Goal: Transaction & Acquisition: Purchase product/service

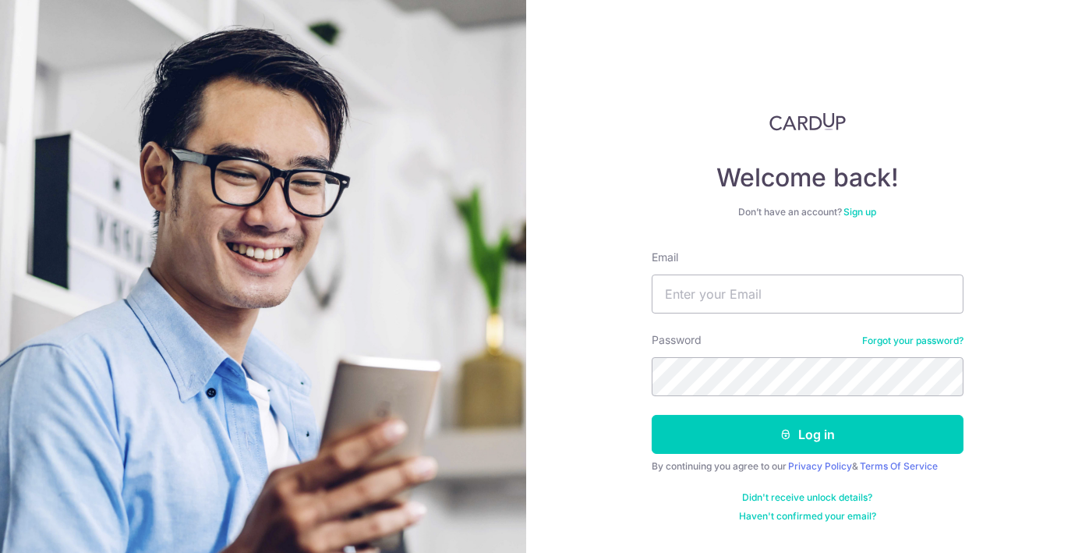
type input "kelly.kchong@gmail.com"
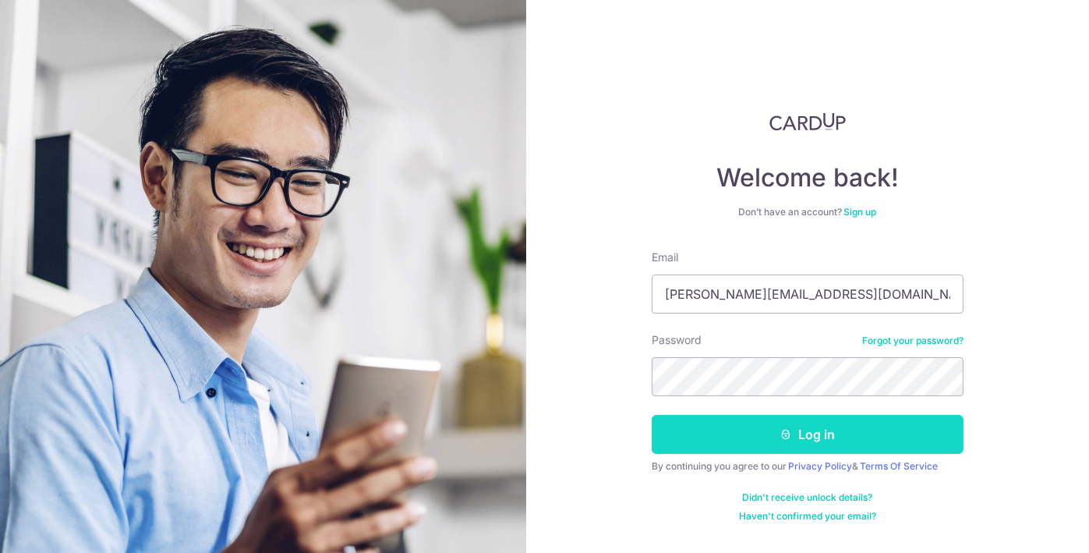
click at [779, 437] on button "Log in" at bounding box center [808, 434] width 312 height 39
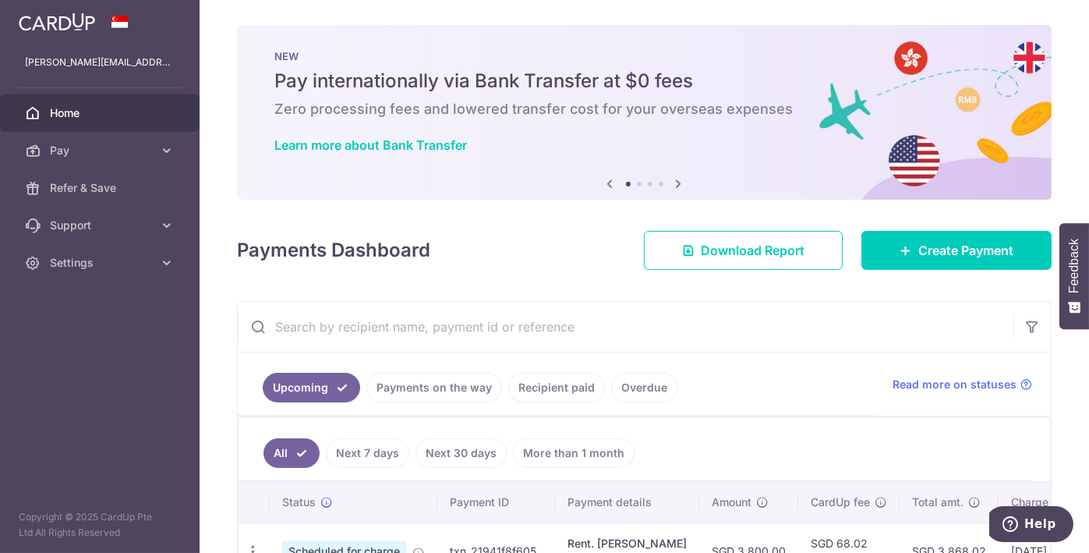
scroll to position [163, 0]
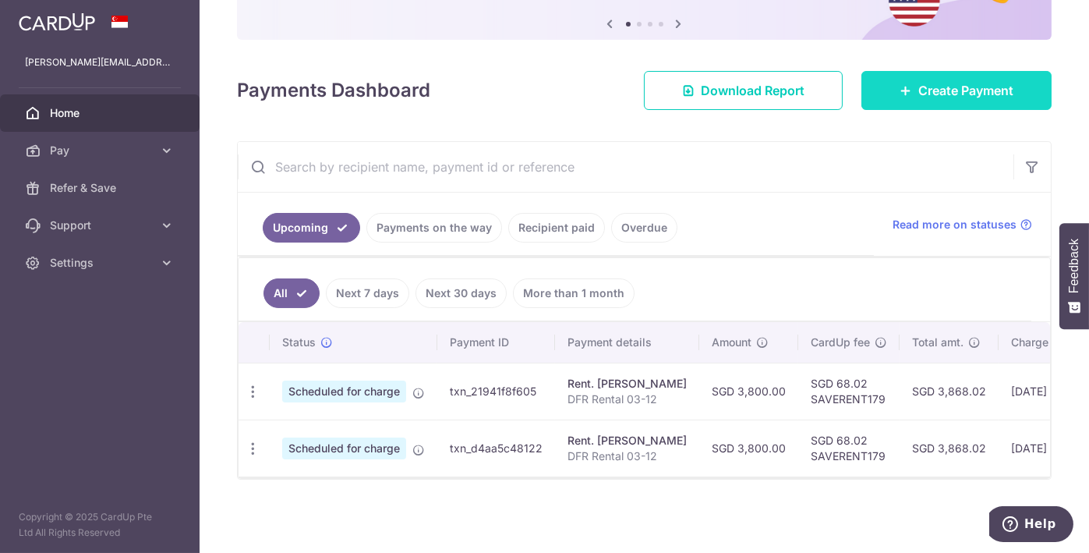
click at [944, 81] on span "Create Payment" at bounding box center [966, 90] width 95 height 19
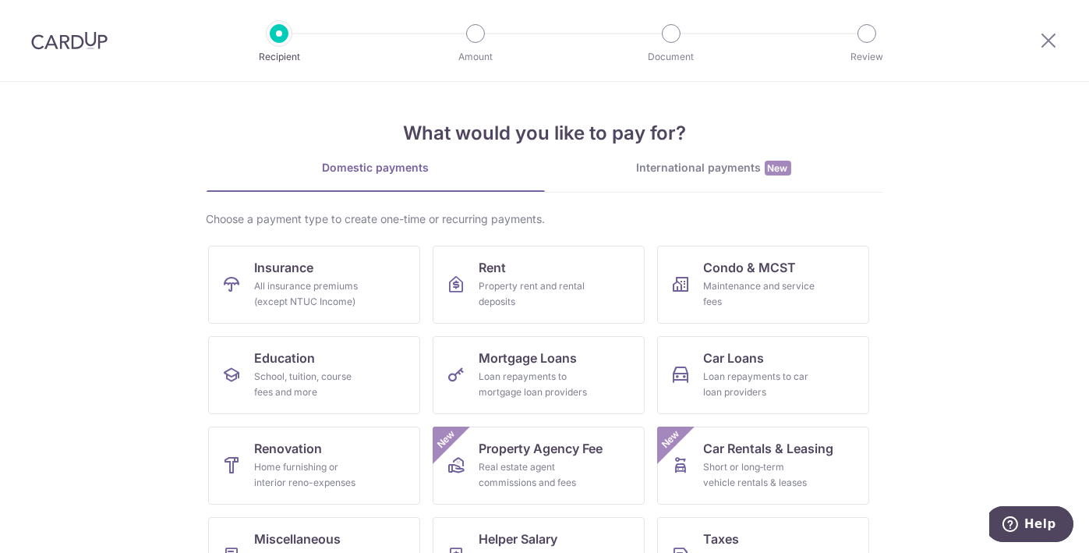
scroll to position [97, 0]
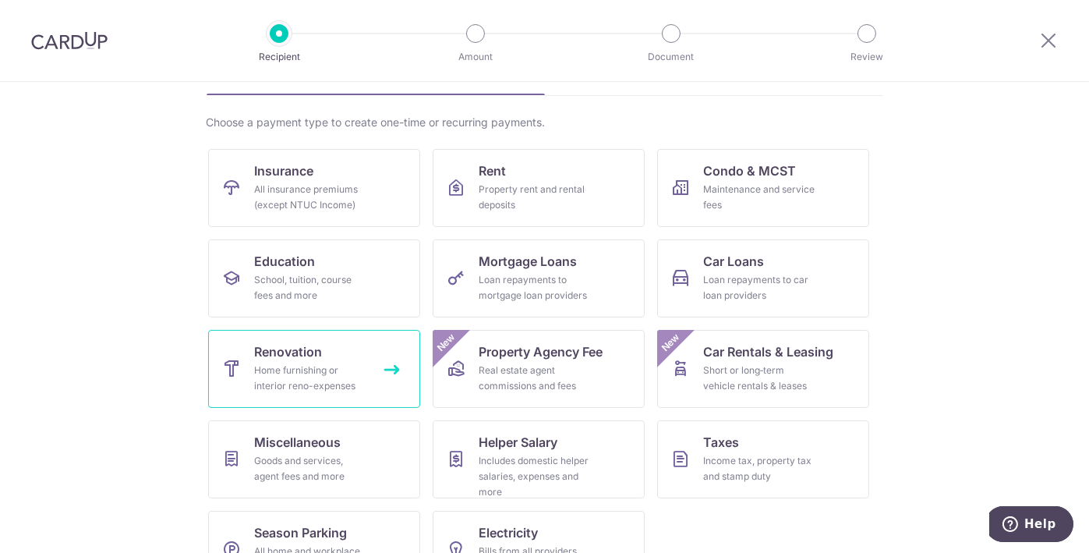
click at [297, 373] on div "Home furnishing or interior reno-expenses" at bounding box center [311, 378] width 112 height 31
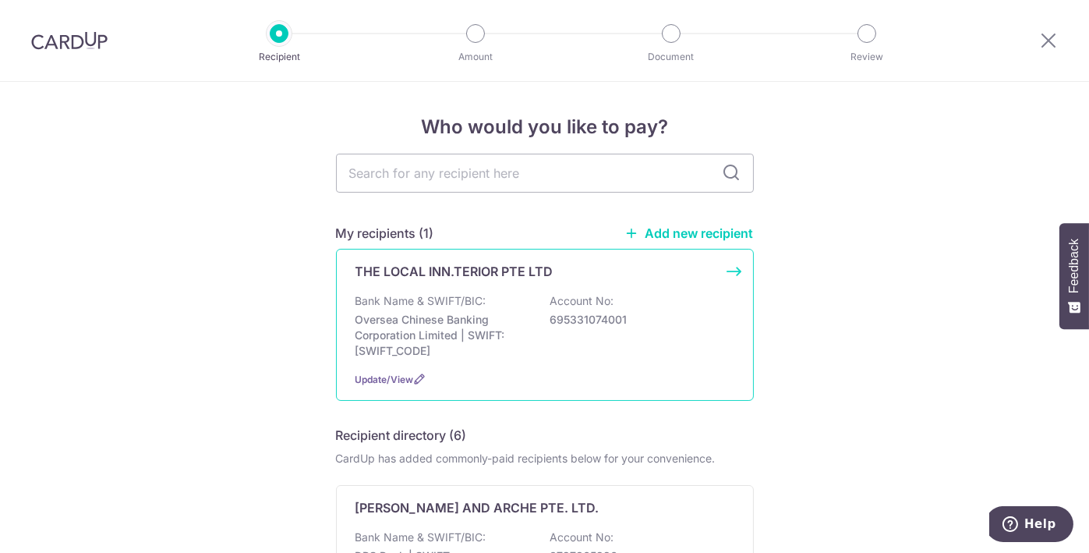
click at [472, 285] on div "THE LOCAL INN.TERIOR PTE LTD Bank Name & SWIFT/BIC: Oversea Chinese Banking Cor…" at bounding box center [545, 325] width 418 height 152
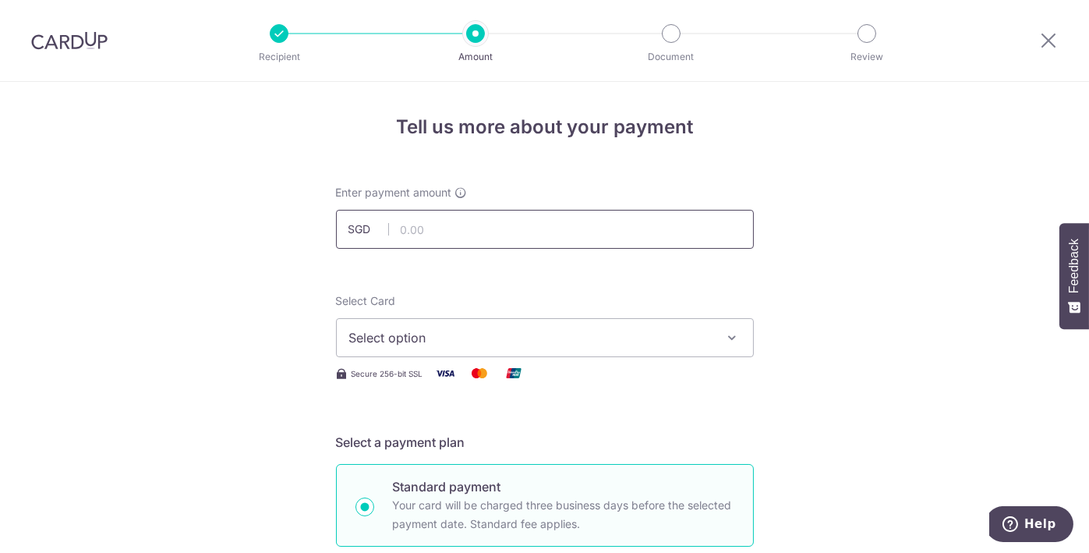
click at [430, 236] on input "text" at bounding box center [545, 229] width 418 height 39
type input "6,719.85"
click at [521, 340] on span "Select option" at bounding box center [530, 337] width 363 height 19
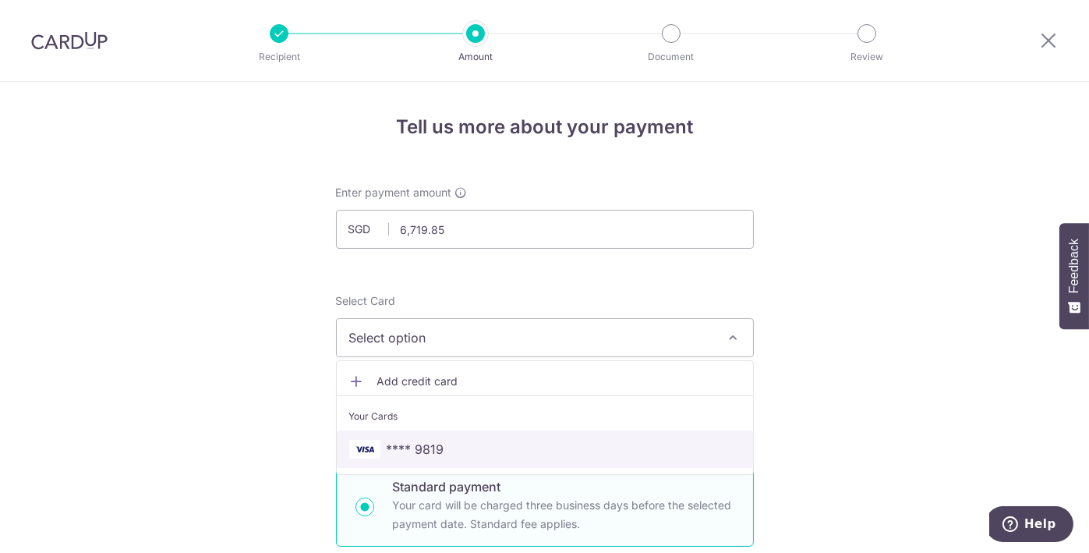
click at [460, 444] on span "**** 9819" at bounding box center [544, 449] width 391 height 19
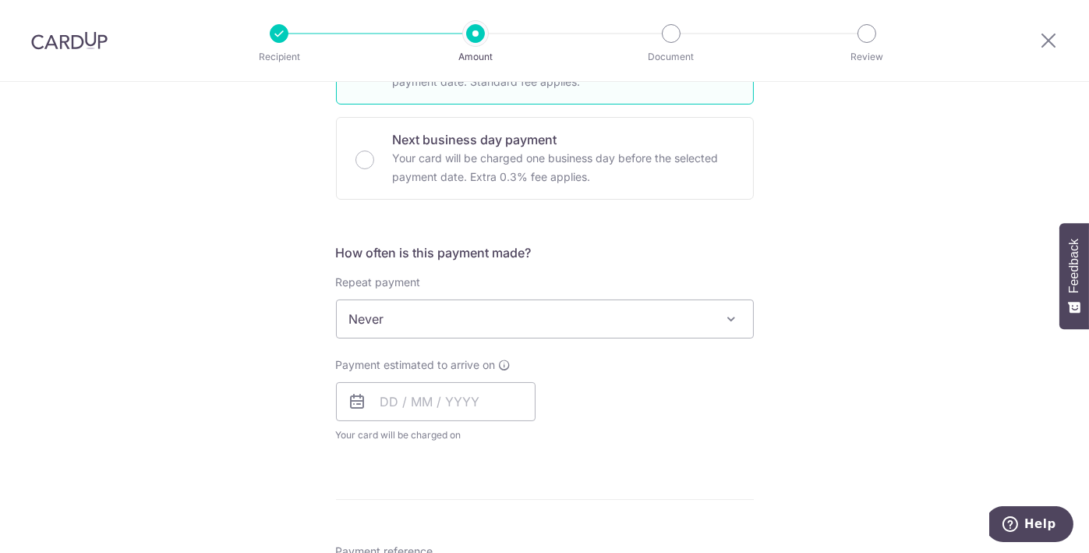
scroll to position [455, 0]
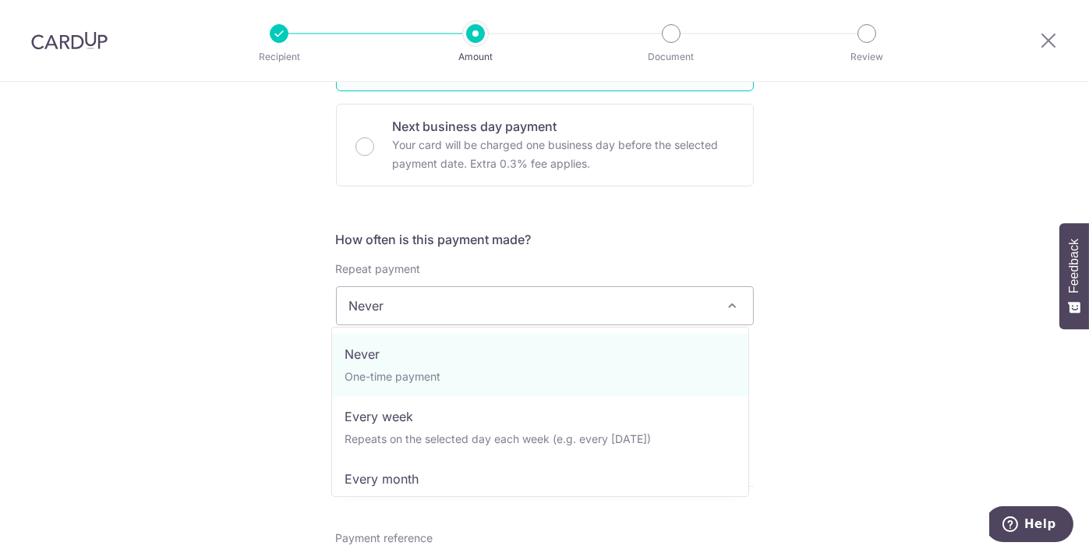
click at [726, 300] on span at bounding box center [732, 305] width 19 height 19
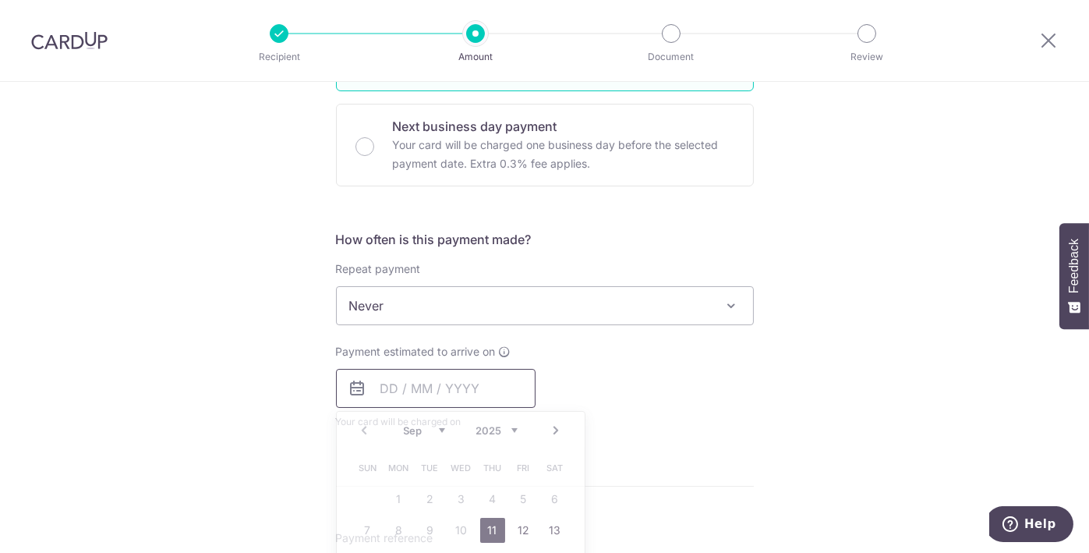
click at [382, 388] on input "text" at bounding box center [436, 388] width 200 height 39
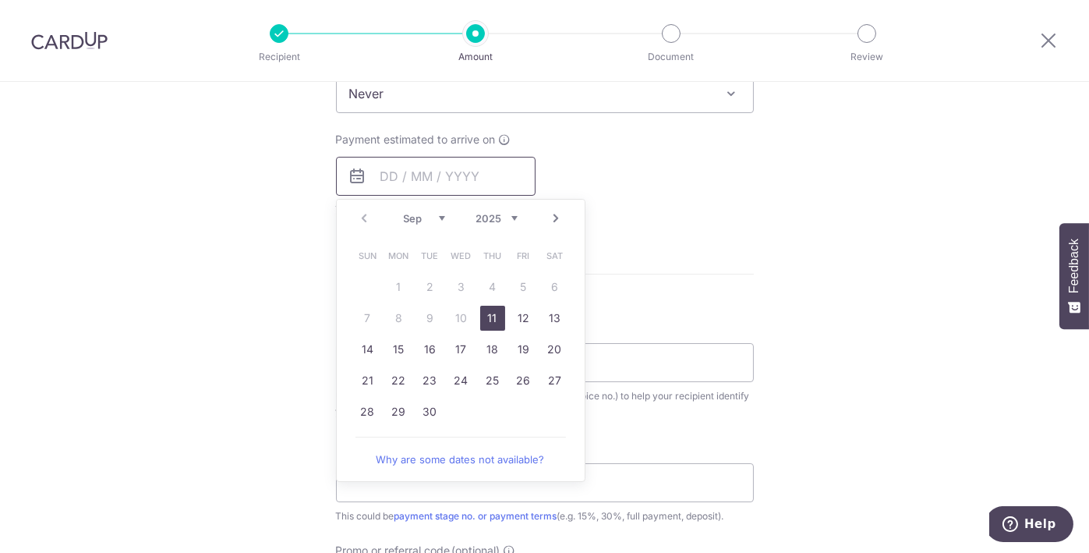
scroll to position [667, 0]
click at [391, 347] on link "15" at bounding box center [399, 349] width 25 height 25
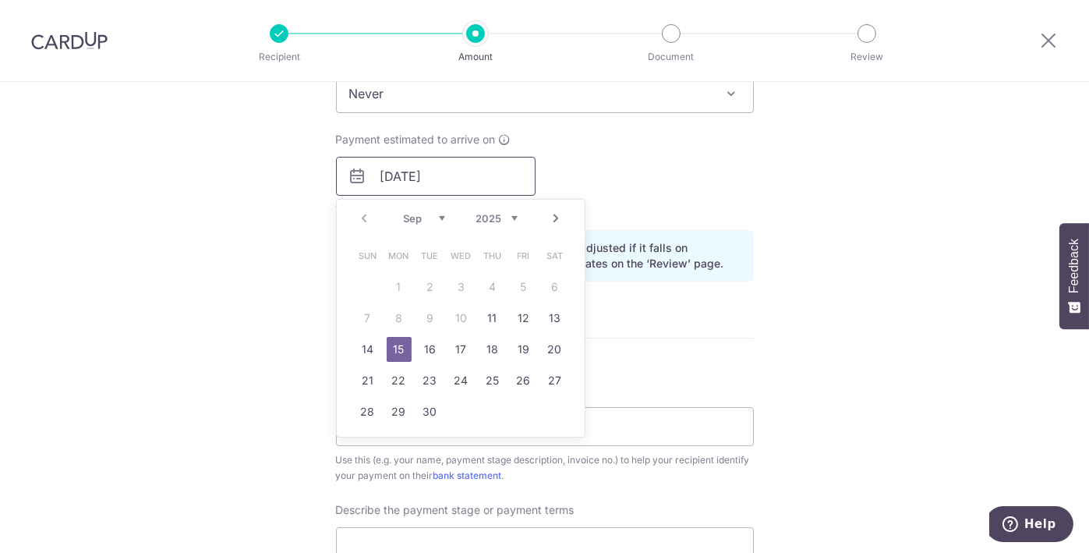
click at [482, 170] on input "15/09/2025" at bounding box center [436, 176] width 200 height 39
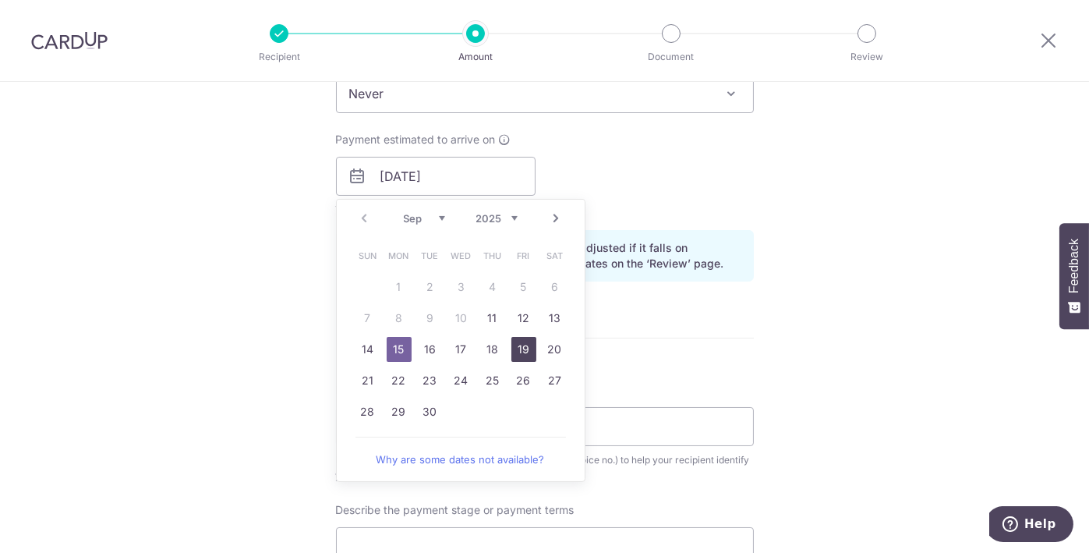
click at [520, 351] on link "19" at bounding box center [523, 349] width 25 height 25
type input "[DATE]"
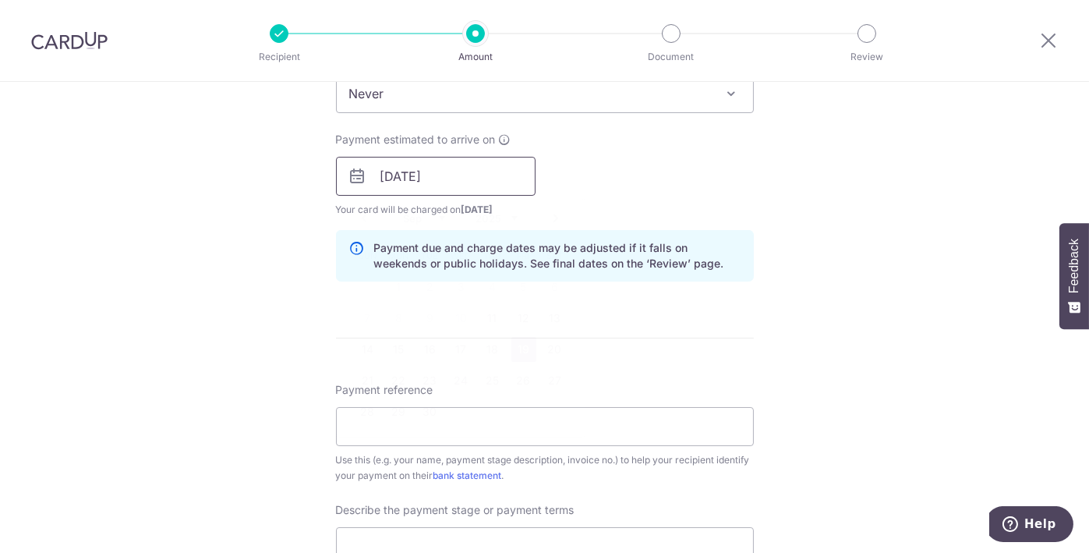
click at [476, 173] on input "[DATE]" at bounding box center [436, 176] width 200 height 39
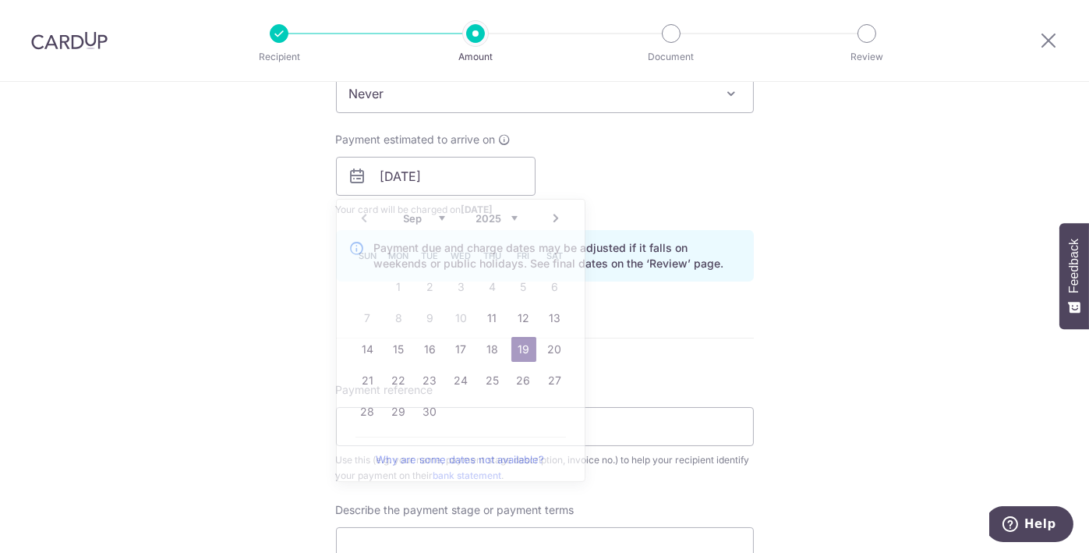
click at [809, 334] on div "Tell us more about your payment Enter payment amount SGD 6,719.85 6719.85 Selec…" at bounding box center [544, 203] width 1089 height 1579
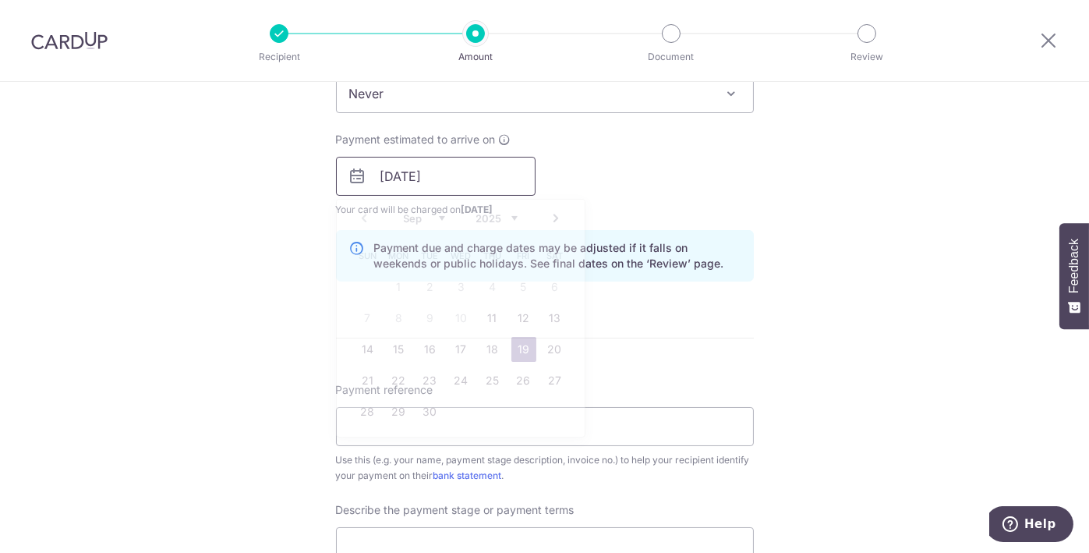
click at [493, 172] on input "19/09/2025" at bounding box center [436, 176] width 200 height 39
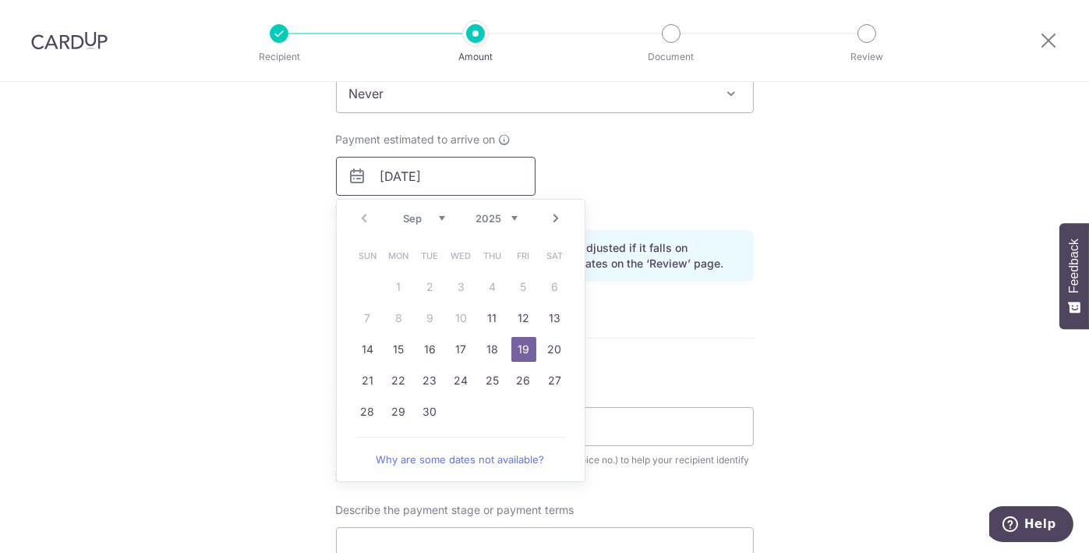
click at [493, 172] on input "19/09/2025" at bounding box center [436, 176] width 200 height 39
click at [829, 324] on div "Tell us more about your payment Enter payment amount SGD 6,719.85 6719.85 Selec…" at bounding box center [544, 203] width 1089 height 1579
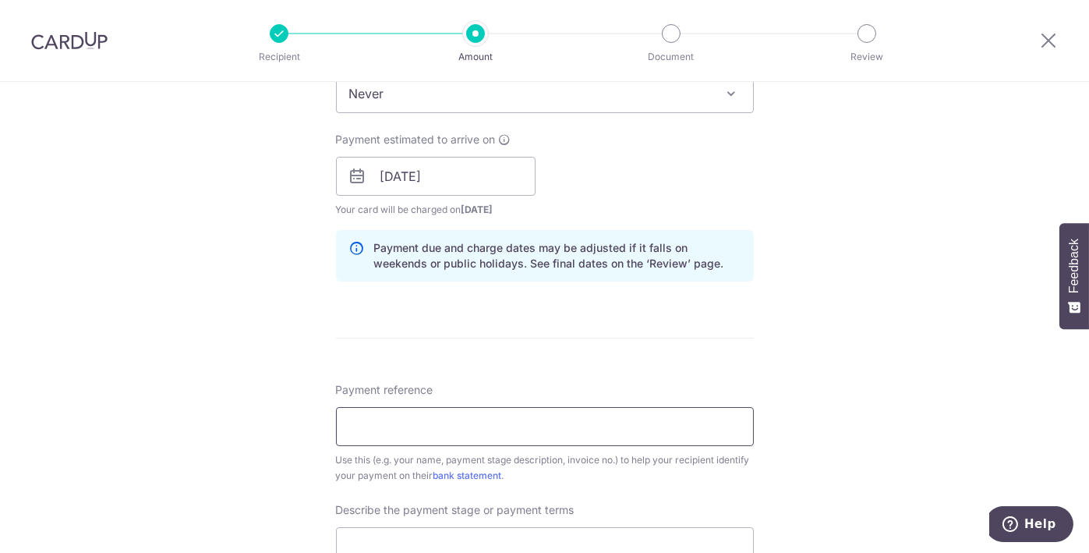
click at [475, 425] on input "Payment reference" at bounding box center [545, 426] width 418 height 39
type input "R1/GP/040125/D"
click at [830, 435] on div "Tell us more about your payment Enter payment amount SGD 6,719.85 6719.85 Selec…" at bounding box center [544, 203] width 1089 height 1579
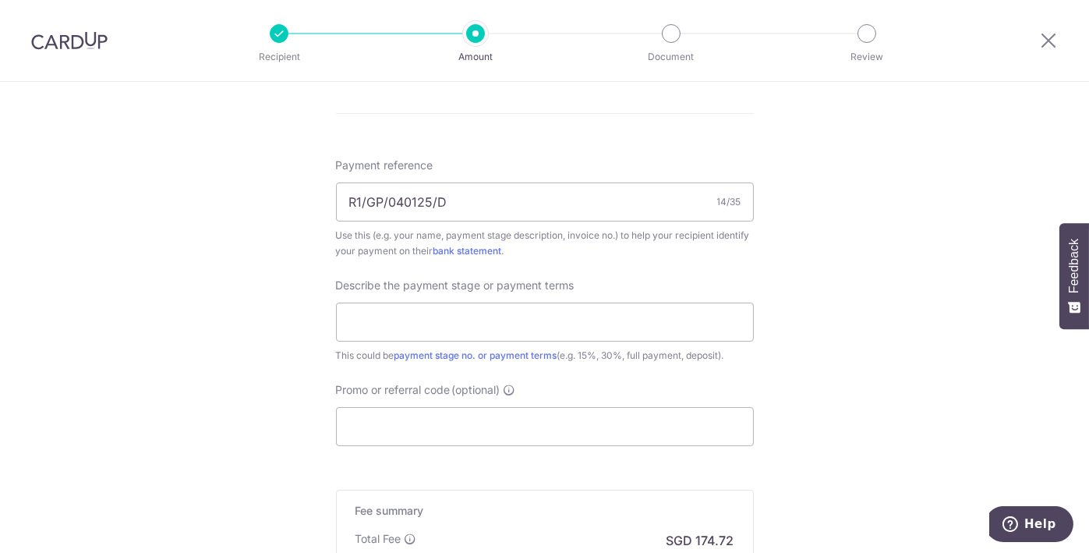
scroll to position [892, 0]
click at [509, 323] on input "text" at bounding box center [545, 322] width 418 height 39
type input "Full payment for additional scope"
click at [456, 420] on input "Promo or referral code (optional)" at bounding box center [545, 426] width 418 height 39
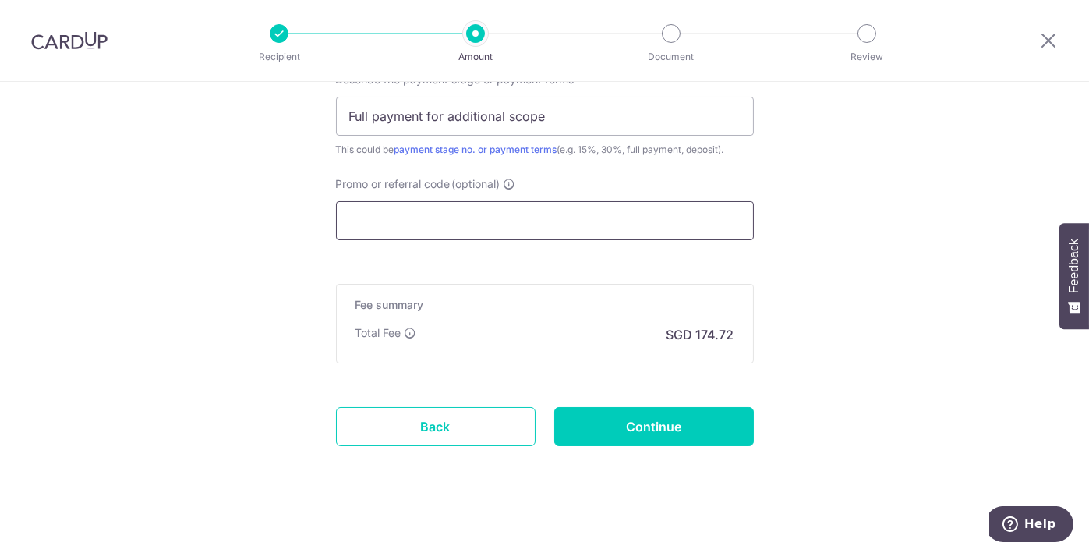
scroll to position [1098, 0]
click at [423, 217] on input "Promo or referral code (optional)" at bounding box center [545, 220] width 418 height 39
click at [558, 213] on input "Promo or referral code (optional)" at bounding box center [545, 220] width 418 height 39
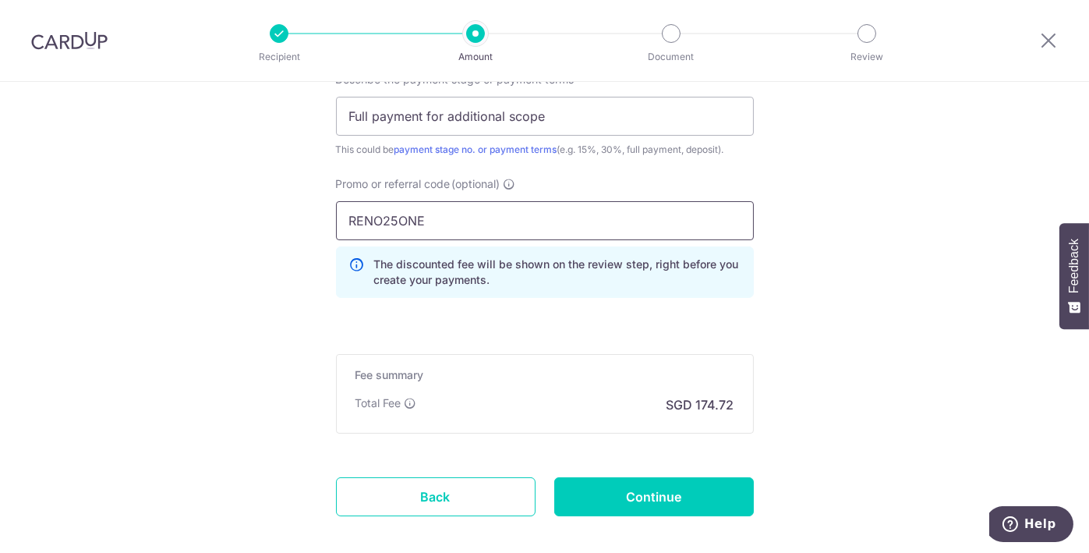
type input "RENO25ONE"
click at [485, 212] on input "RENO25ONE" at bounding box center [545, 220] width 418 height 39
click at [618, 487] on input "Continue" at bounding box center [654, 496] width 200 height 39
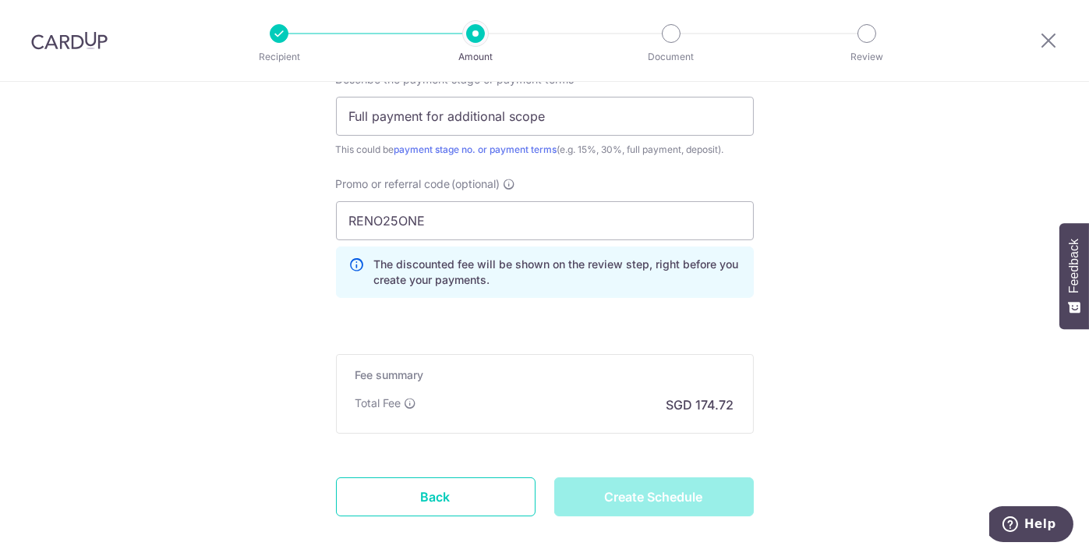
type input "Create Schedule"
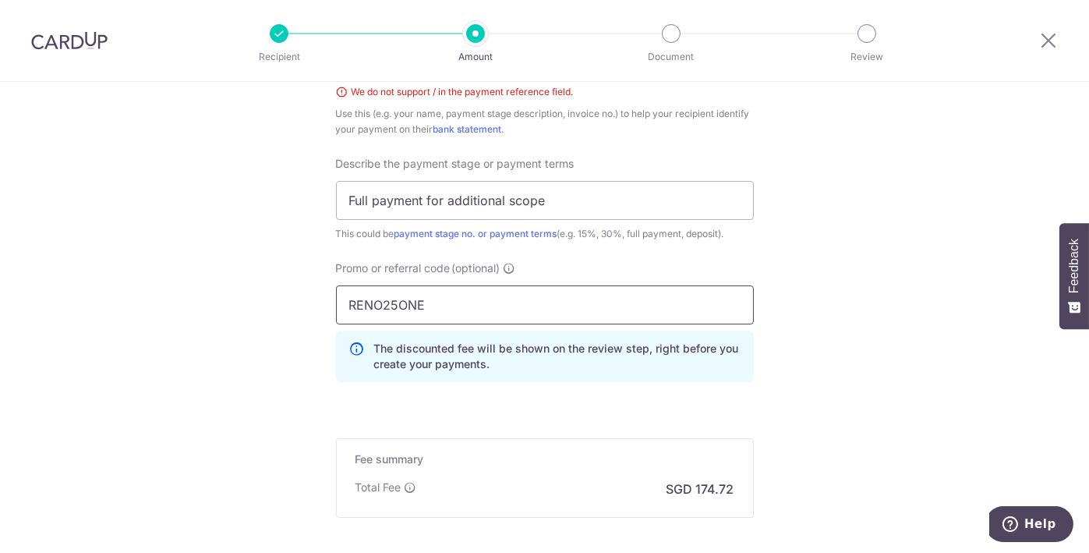
click at [472, 303] on input "RENO25ONE" at bounding box center [545, 304] width 418 height 39
type input "R"
type input "OFF225"
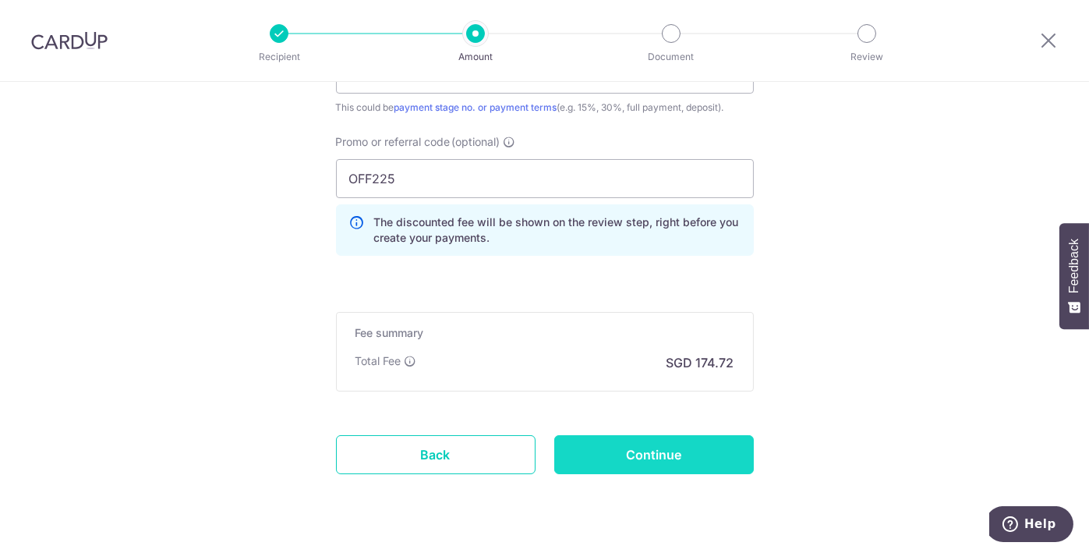
click at [666, 448] on input "Continue" at bounding box center [654, 454] width 200 height 39
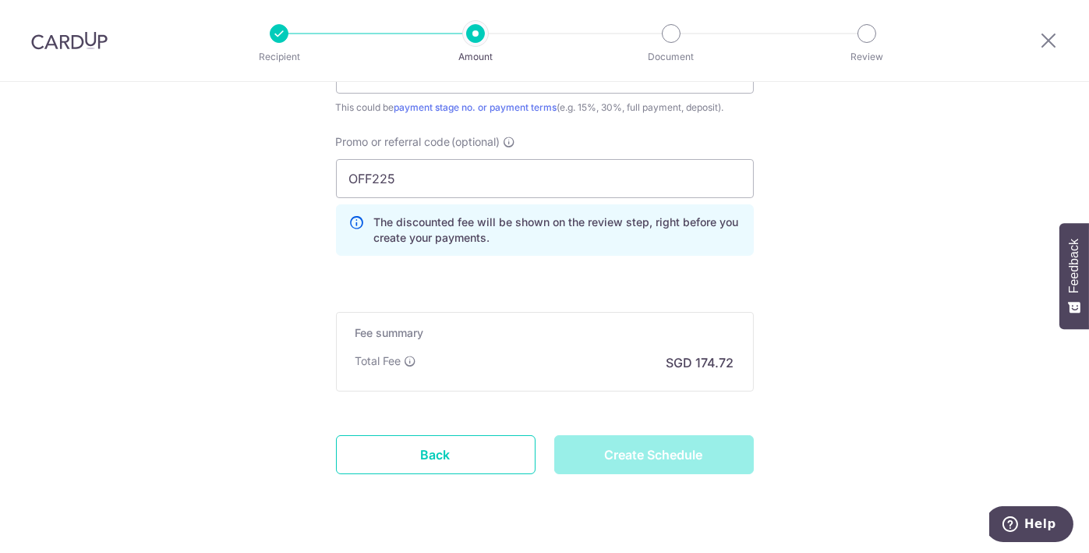
type input "Create Schedule"
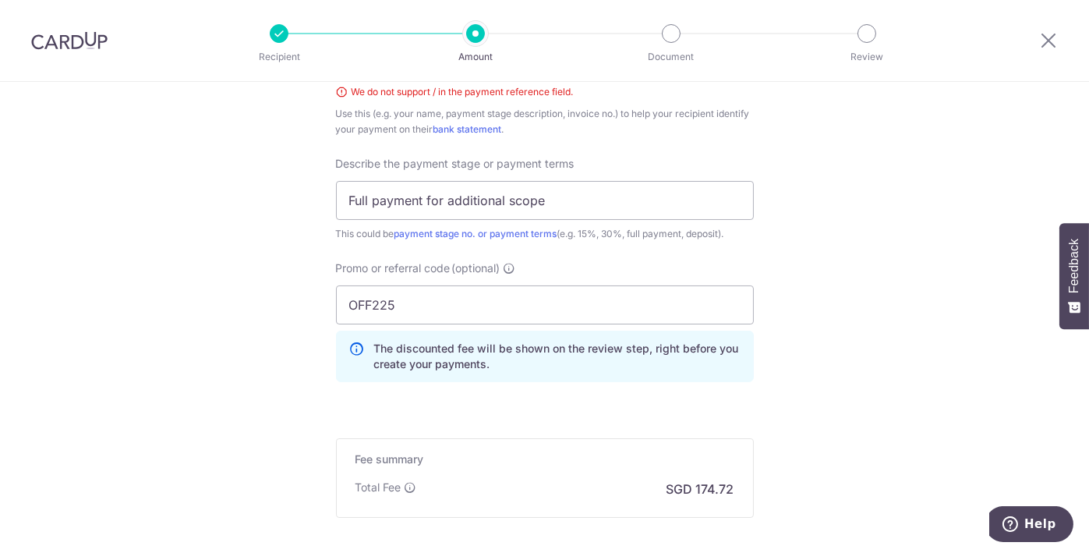
scroll to position [1196, 0]
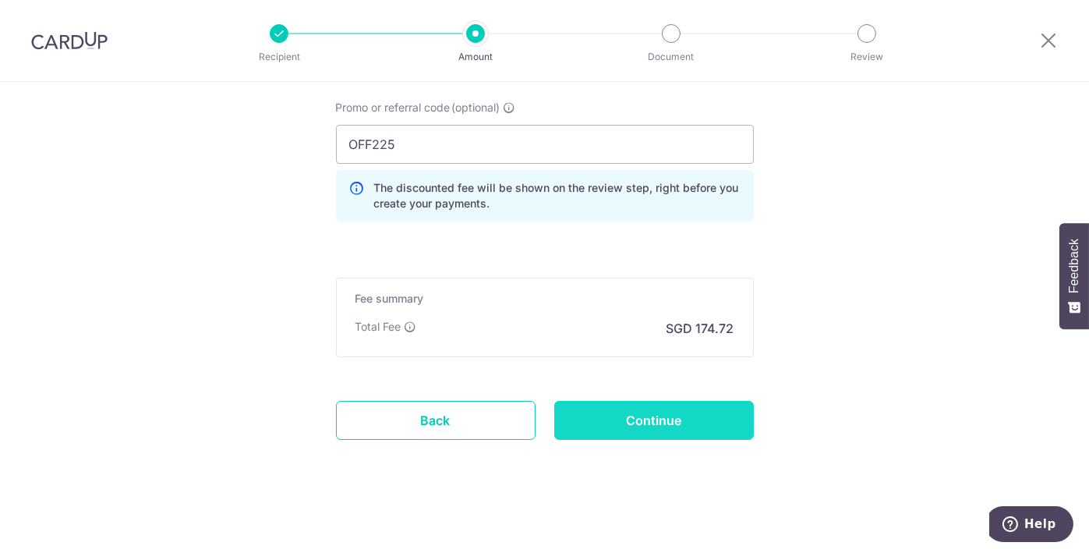
click at [630, 424] on input "Continue" at bounding box center [654, 420] width 200 height 39
type input "Create Schedule"
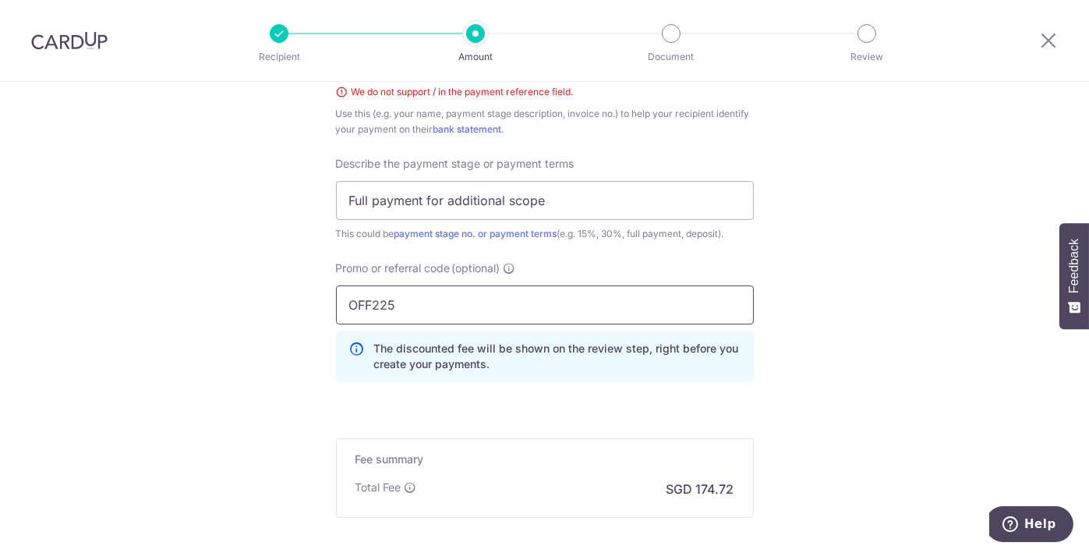
click at [409, 299] on input "OFF225" at bounding box center [545, 304] width 418 height 39
type input "O"
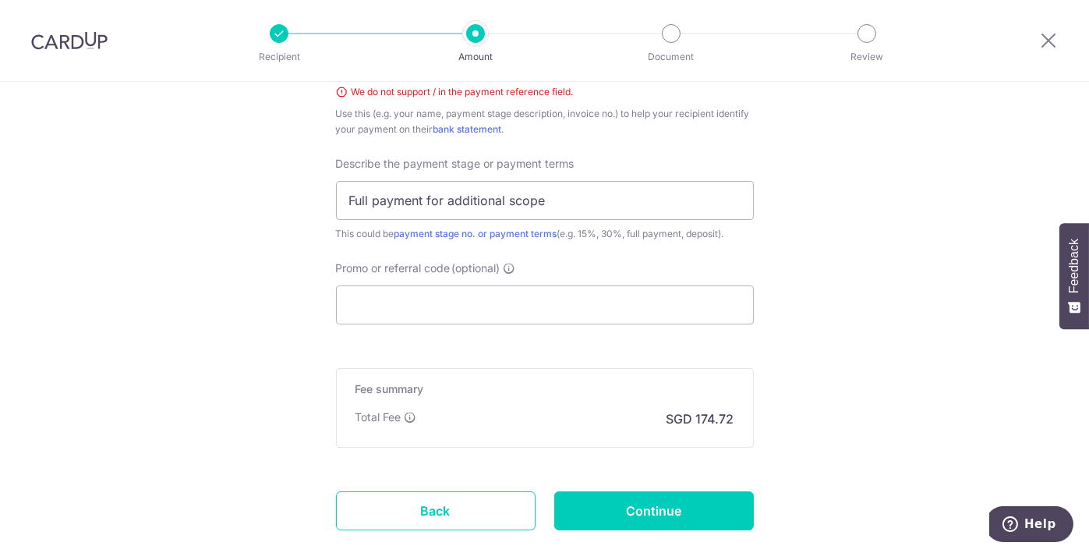
click at [636, 501] on input "Continue" at bounding box center [654, 510] width 200 height 39
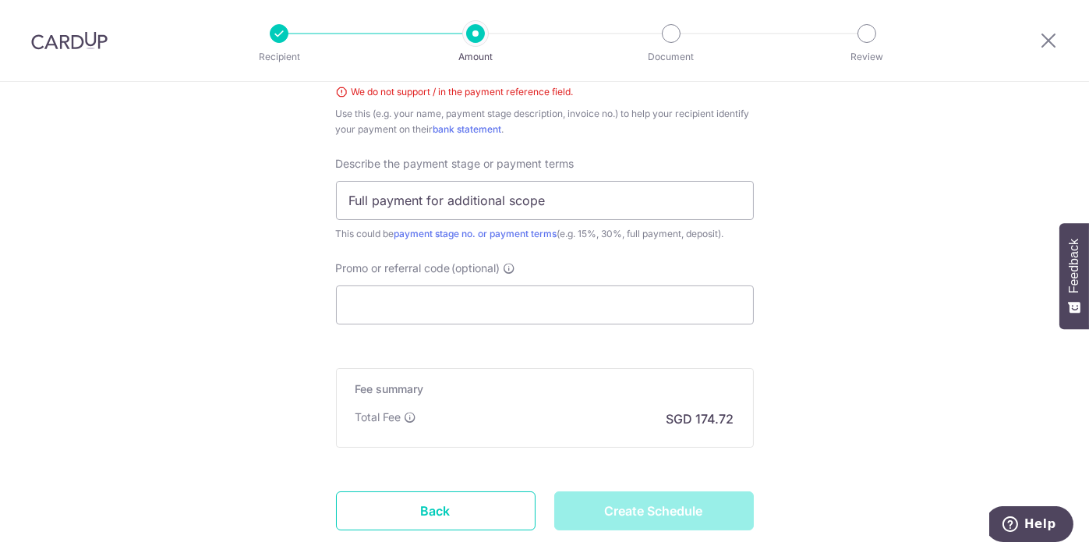
type input "Create Schedule"
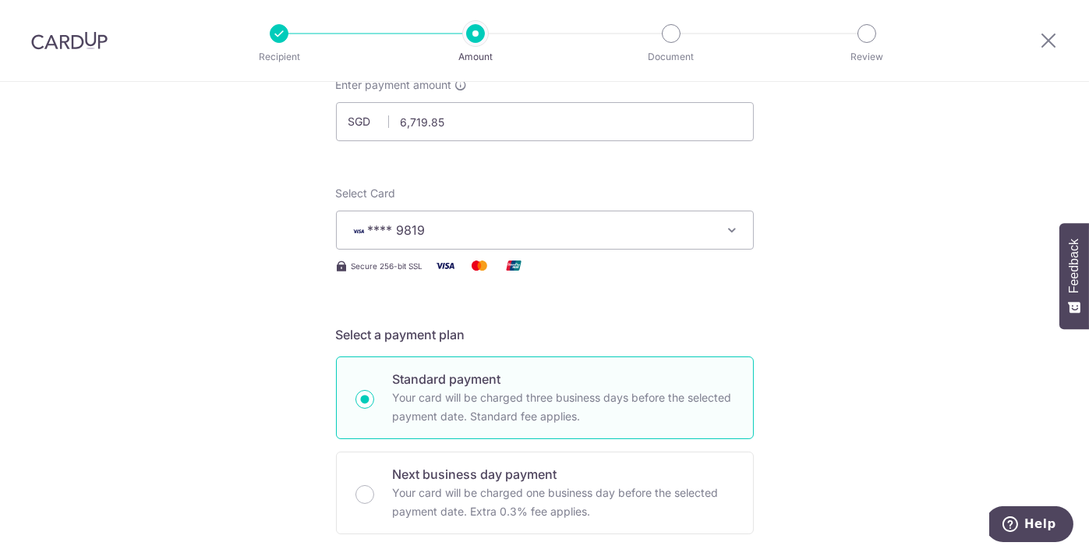
scroll to position [108, 0]
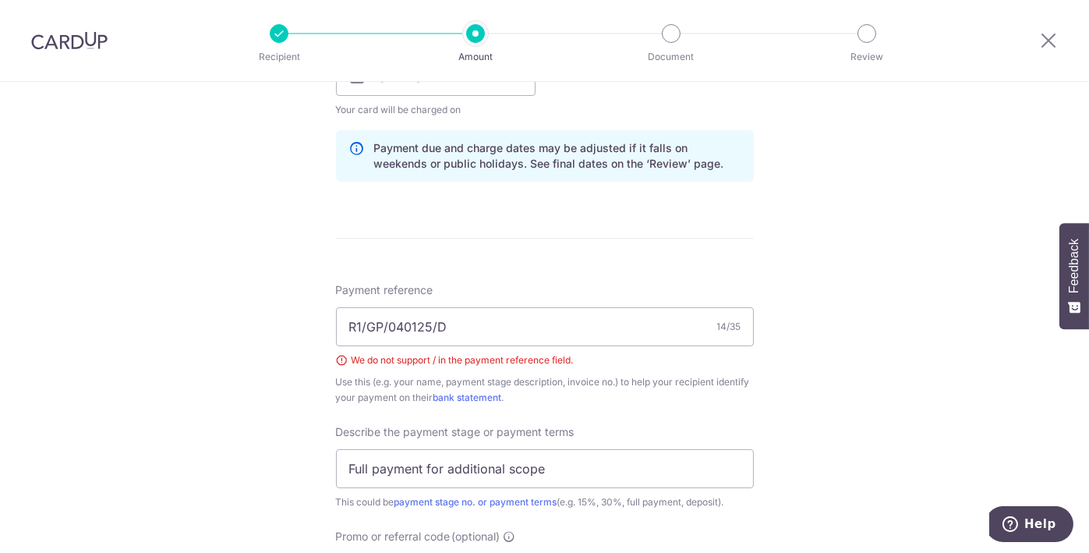
scroll to position [767, 0]
click at [362, 320] on input "R1/GP/040125/D" at bounding box center [545, 326] width 418 height 39
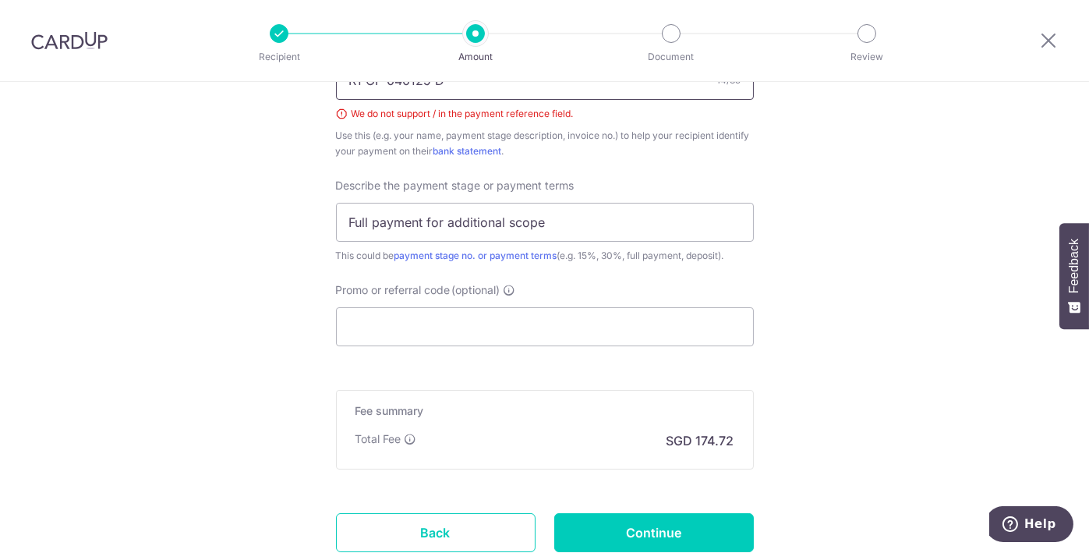
scroll to position [1012, 0]
type input "R1 GP 040125 D"
click at [417, 328] on input "Promo or referral code (optional)" at bounding box center [545, 328] width 418 height 39
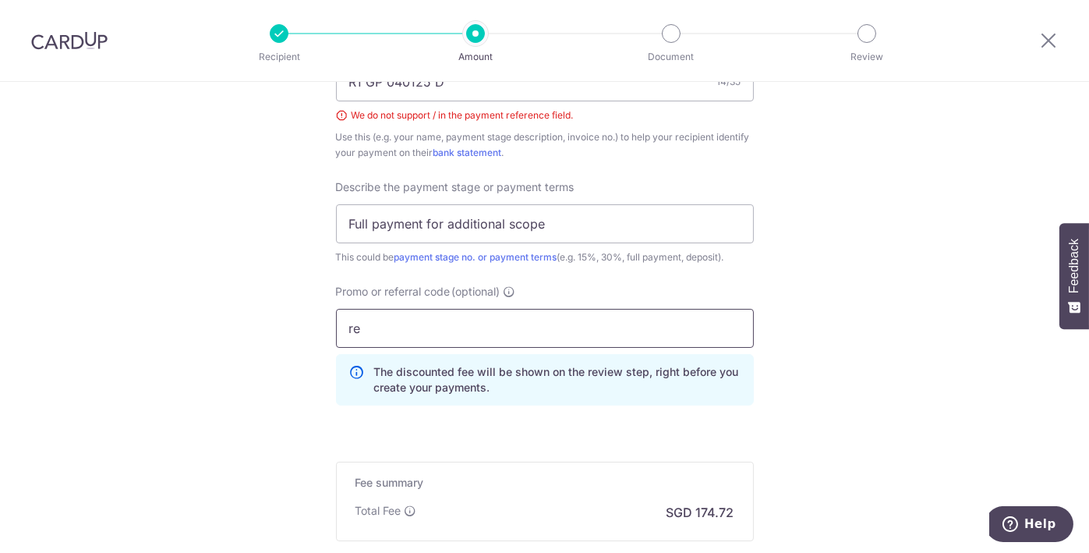
click at [482, 320] on input "re" at bounding box center [545, 328] width 418 height 39
type input "r"
type input "R"
type input "OFF225"
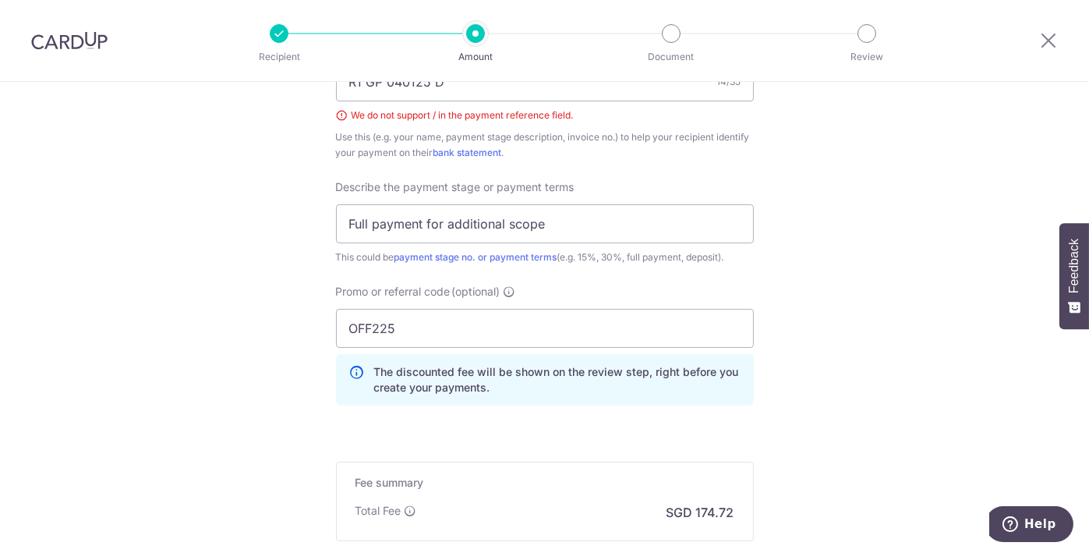
scroll to position [1196, 0]
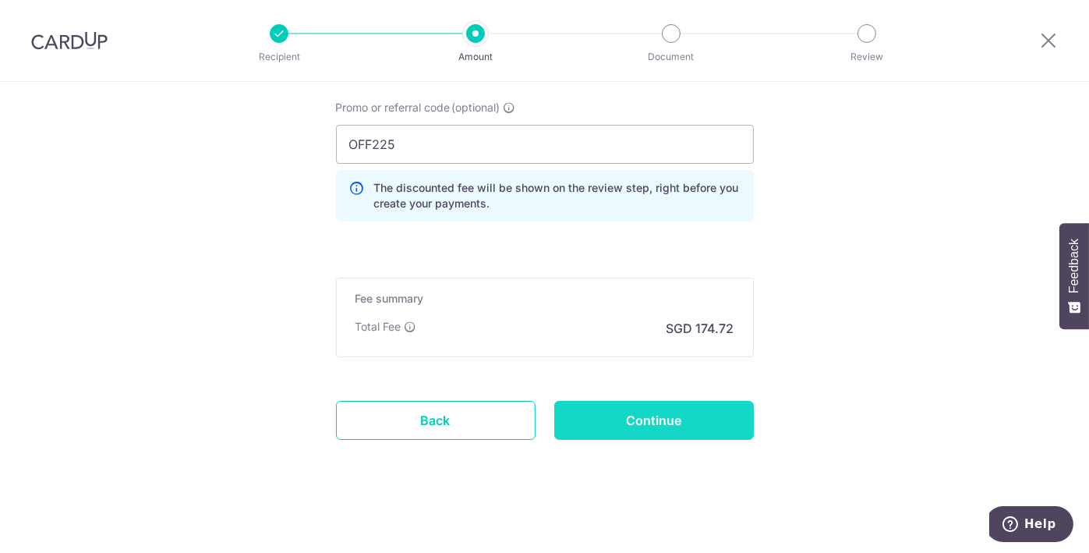
click at [640, 412] on input "Continue" at bounding box center [654, 420] width 200 height 39
type input "Create Schedule"
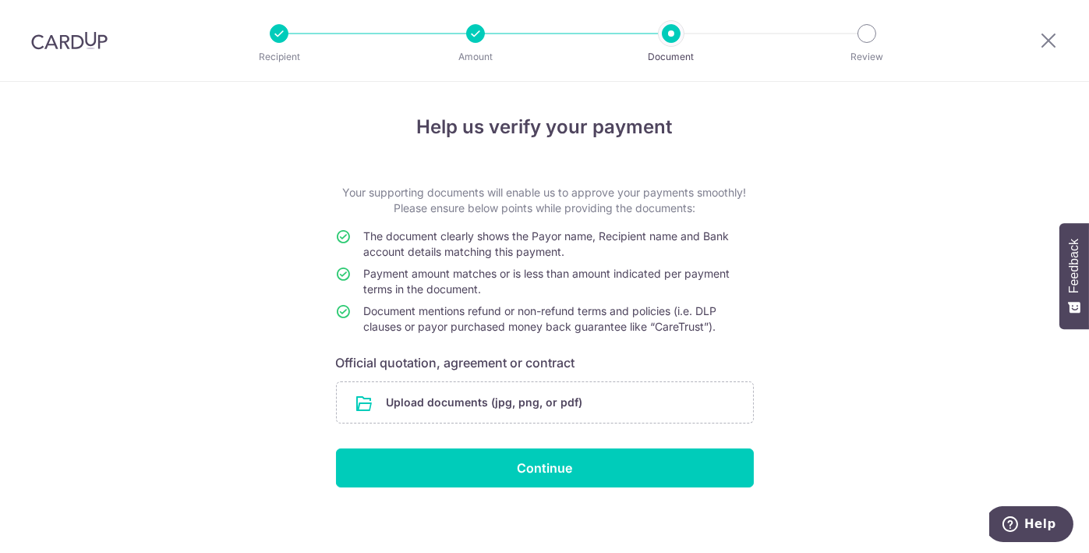
scroll to position [6, 0]
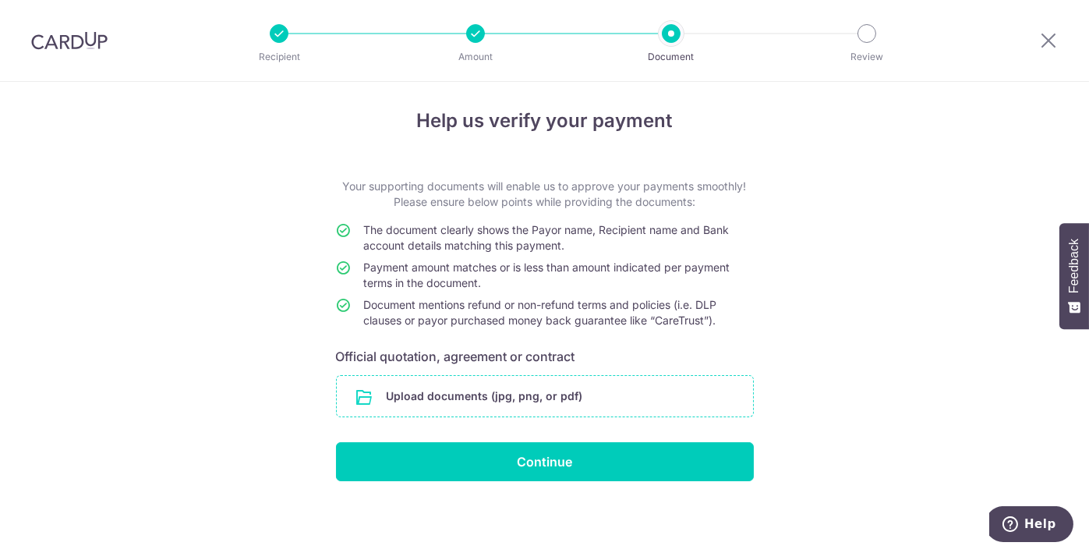
click at [513, 396] on input "file" at bounding box center [545, 396] width 416 height 41
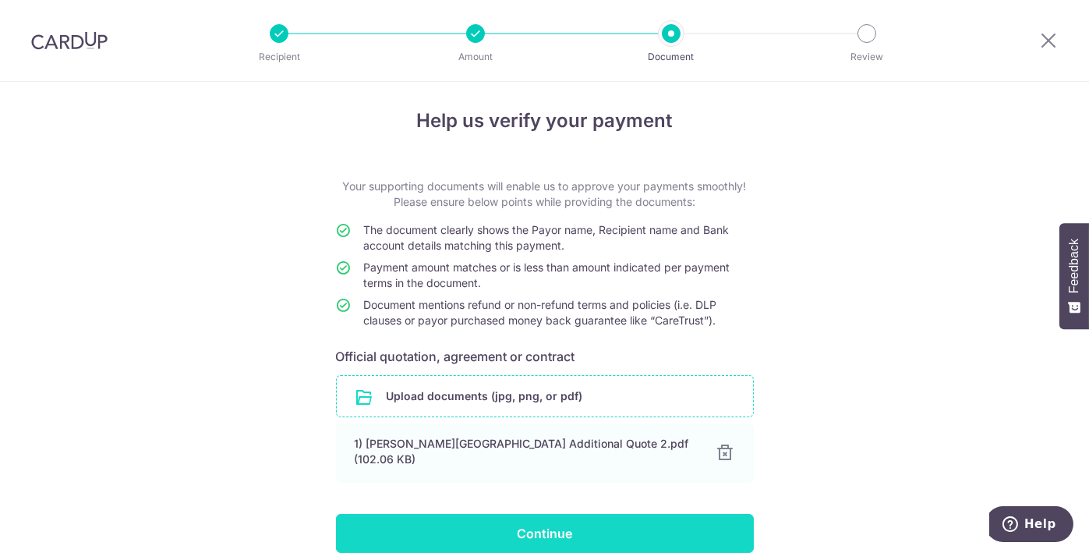
click at [582, 518] on input "Continue" at bounding box center [545, 533] width 418 height 39
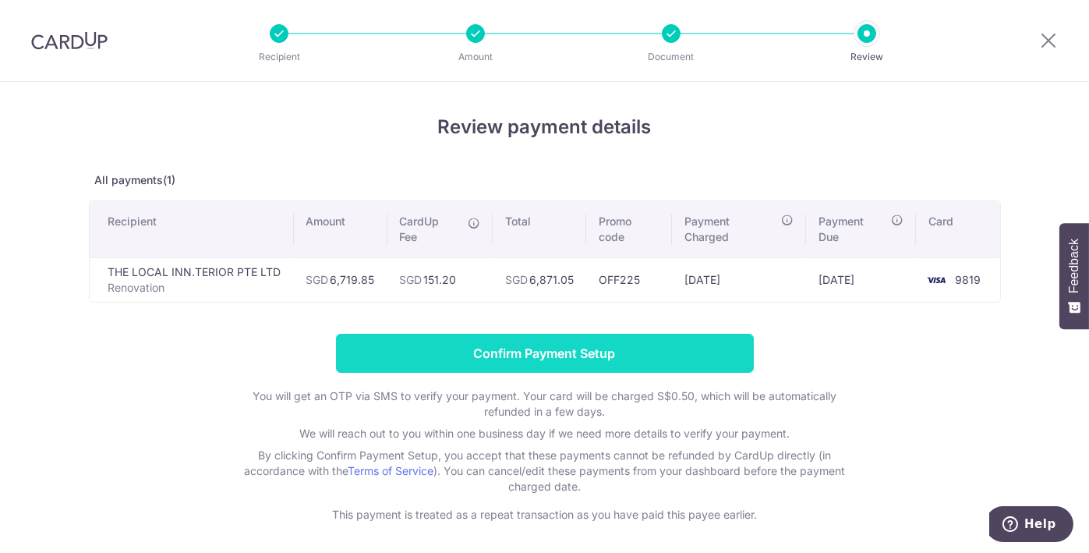
click at [490, 356] on input "Confirm Payment Setup" at bounding box center [545, 353] width 418 height 39
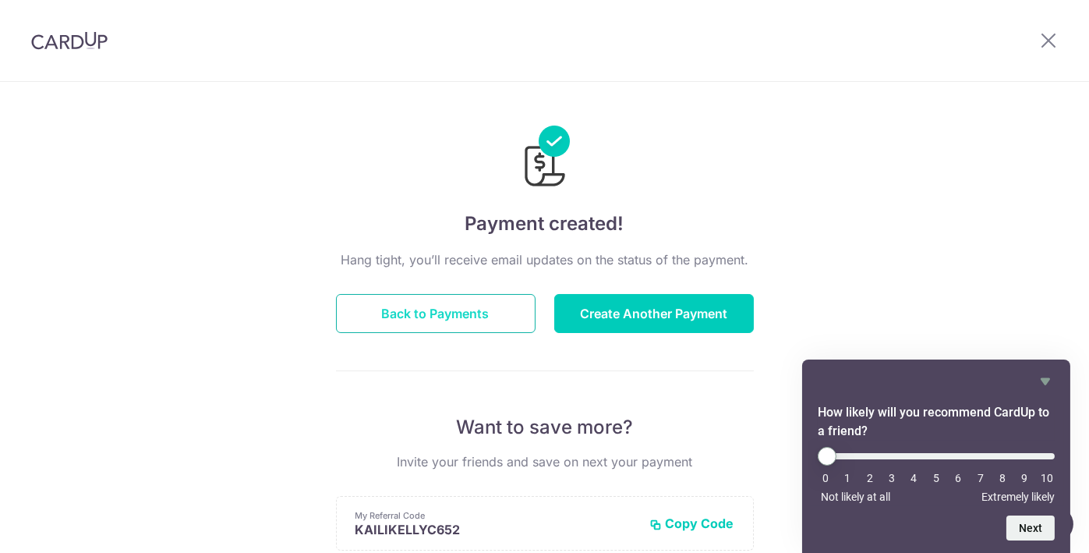
click at [463, 318] on button "Back to Payments" at bounding box center [436, 313] width 200 height 39
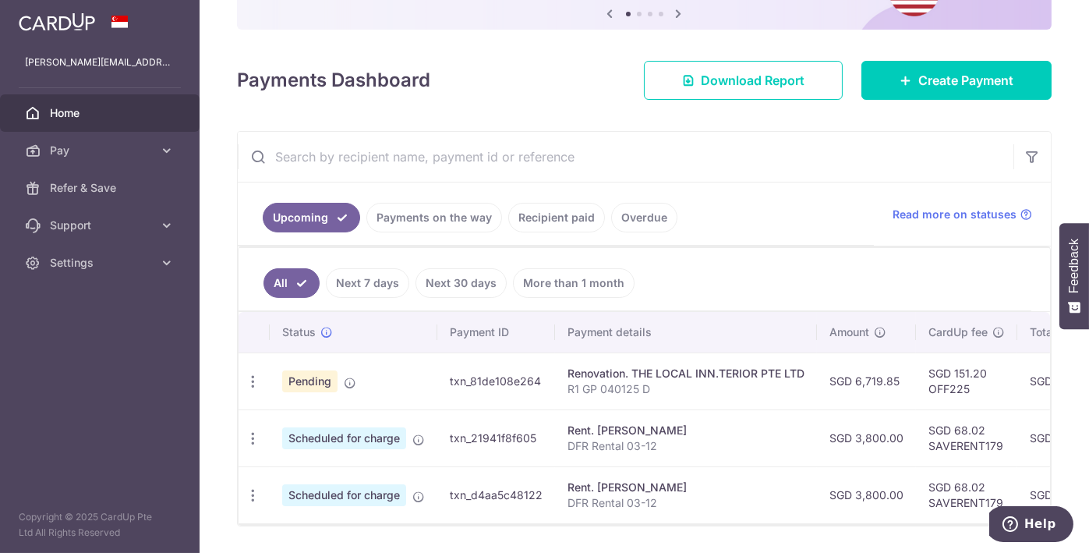
scroll to position [220, 0]
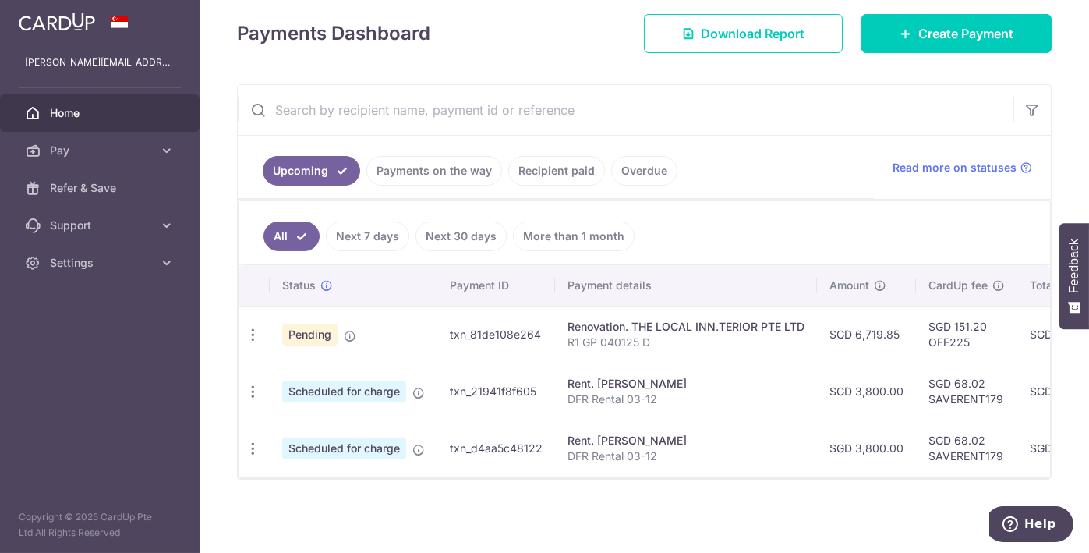
click at [567, 161] on link "Recipient paid" at bounding box center [556, 171] width 97 height 30
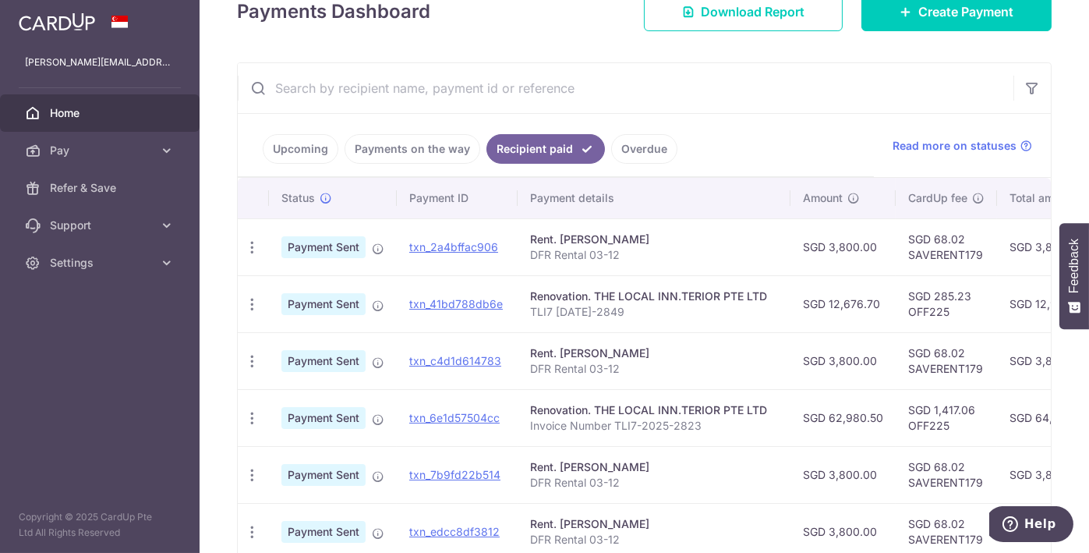
scroll to position [239, 0]
click at [101, 153] on span "Pay" at bounding box center [101, 151] width 103 height 16
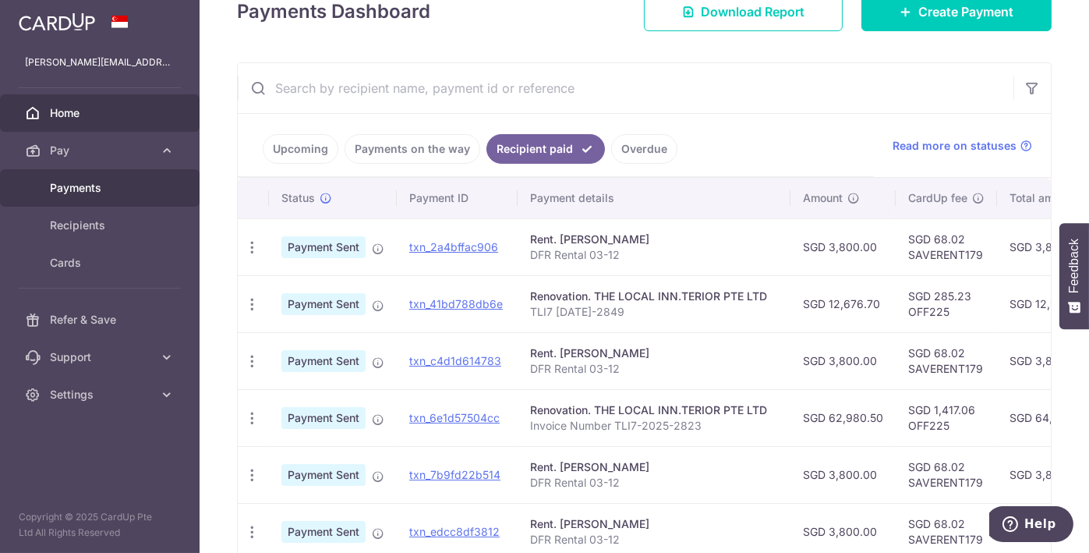
click at [95, 190] on span "Payments" at bounding box center [101, 188] width 103 height 16
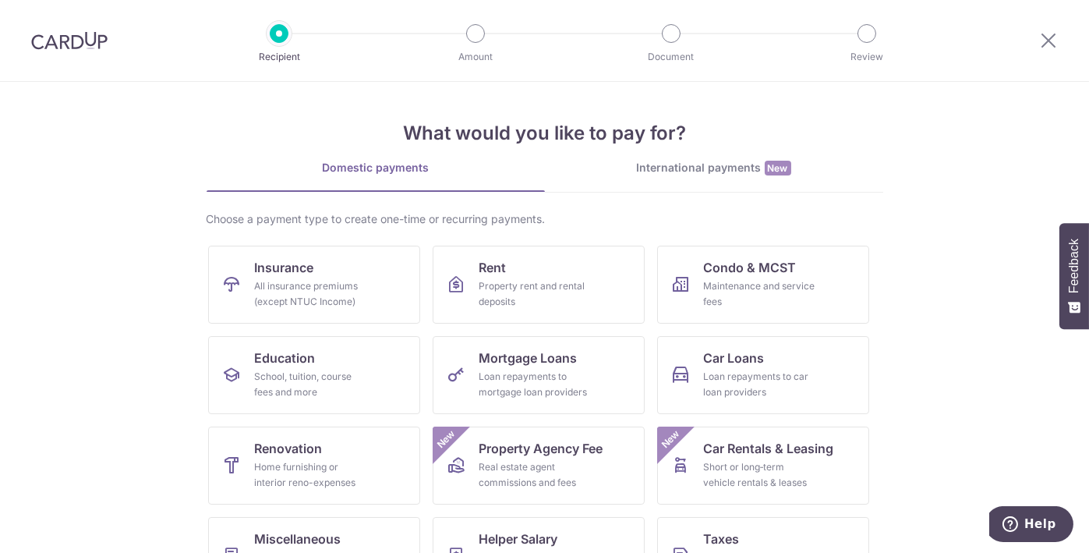
click at [948, 298] on section "What would you like to pay for? Domestic payments International payments New Ch…" at bounding box center [544, 317] width 1089 height 471
click at [738, 168] on div "International payments New" at bounding box center [714, 168] width 338 height 16
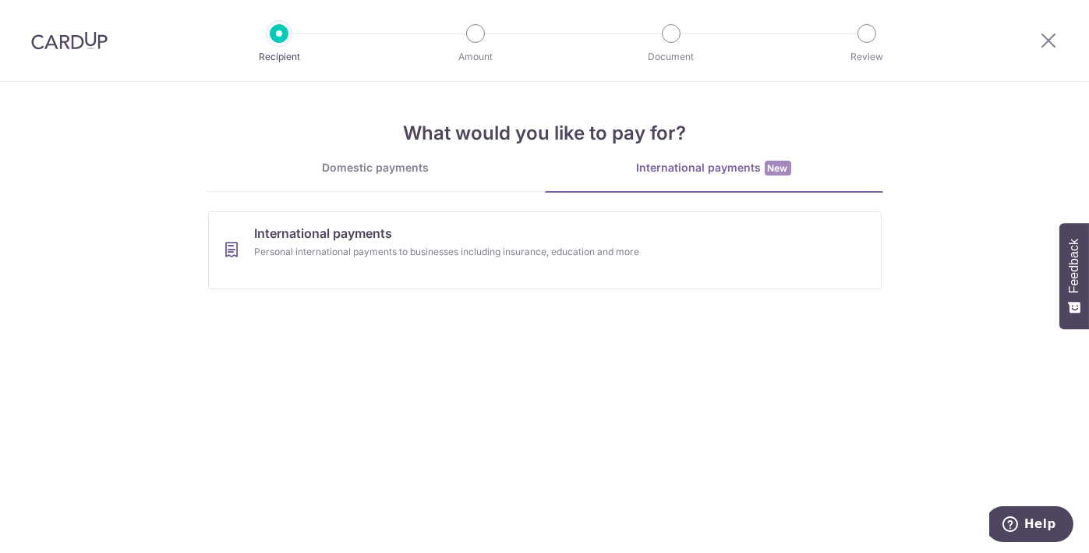
click at [409, 171] on div "Domestic payments" at bounding box center [376, 168] width 338 height 16
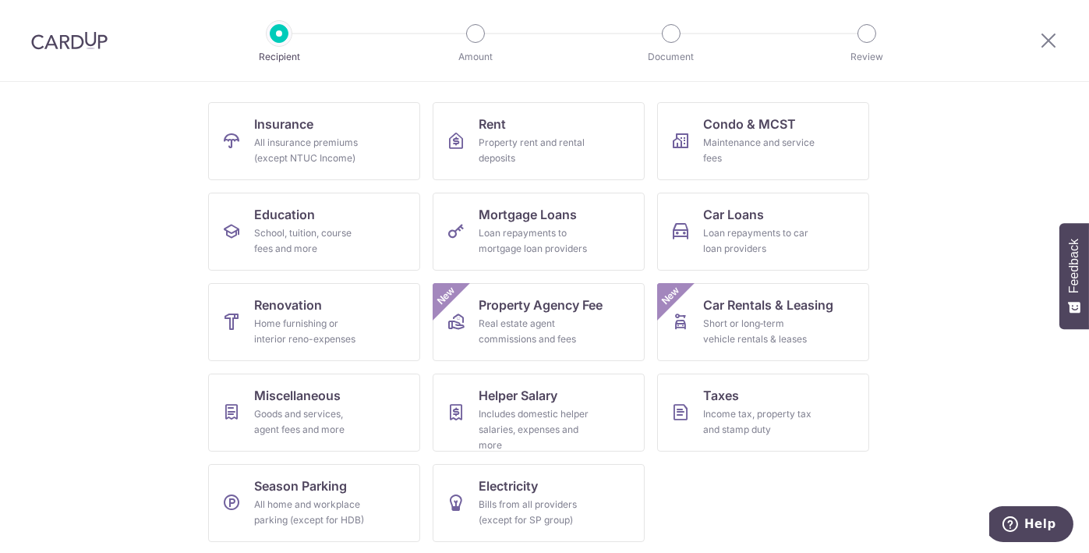
scroll to position [144, 0]
click at [929, 263] on section "What would you like to pay for? Domestic payments International payments New Ch…" at bounding box center [544, 317] width 1089 height 471
